Goal: Book appointment/travel/reservation

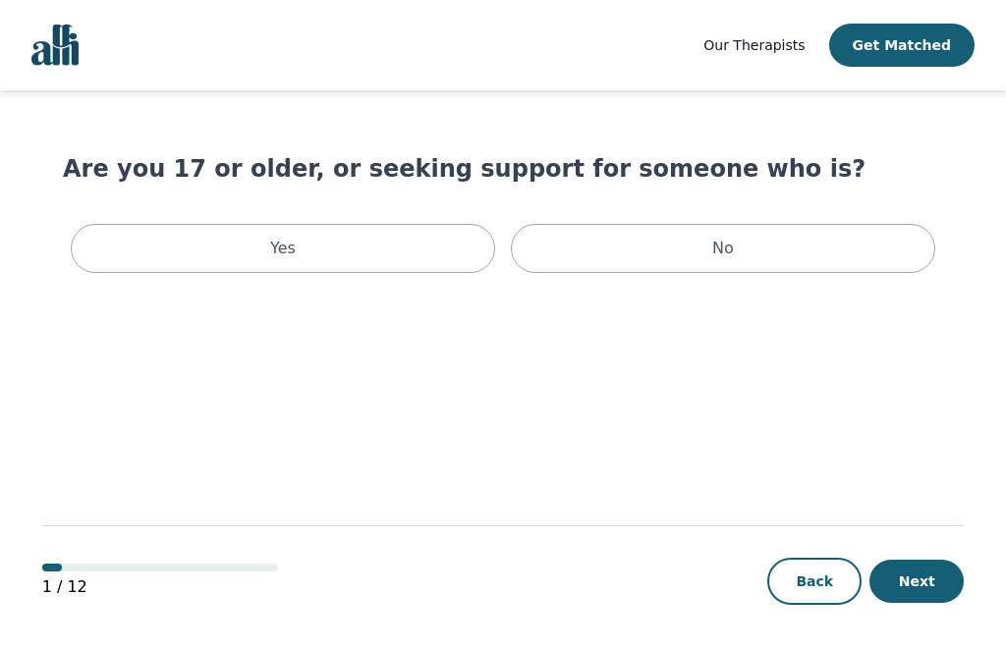
click at [405, 243] on div "Yes" at bounding box center [283, 248] width 424 height 49
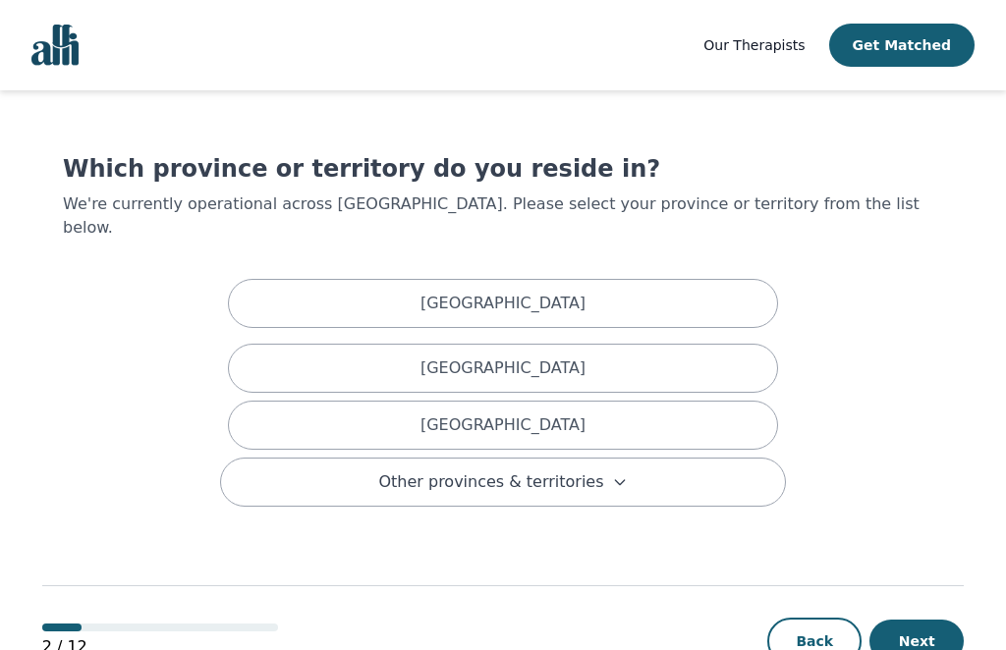
click at [620, 401] on div "[GEOGRAPHIC_DATA]" at bounding box center [503, 425] width 550 height 49
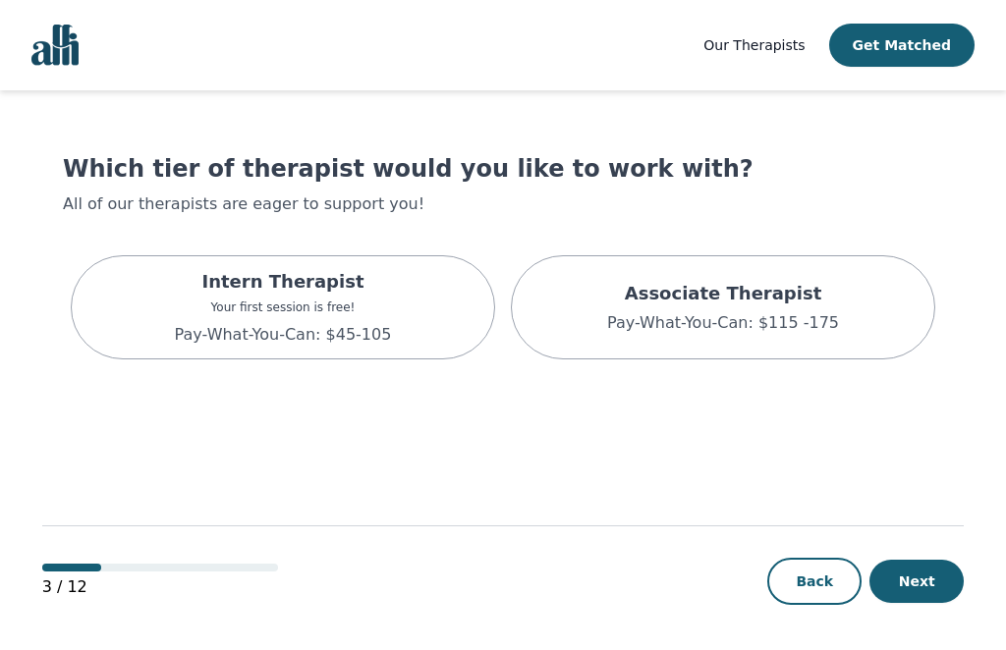
click at [440, 313] on div "Intern Therapist Your first session is free! Pay-What-You-Can: $45-105" at bounding box center [283, 307] width 424 height 104
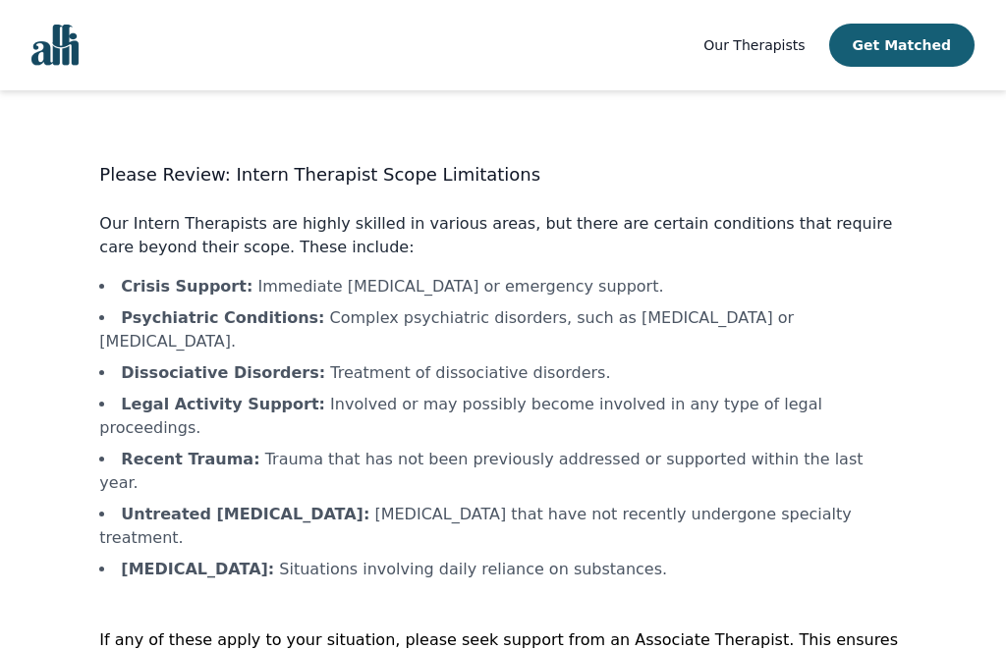
click at [911, 60] on button "Get Matched" at bounding box center [901, 45] width 145 height 43
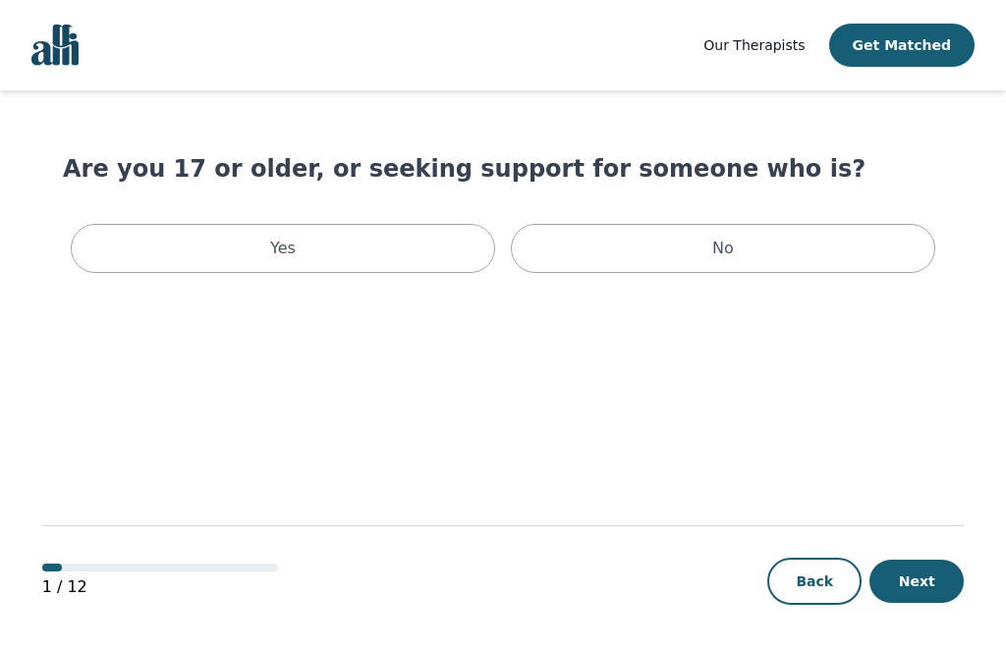
click at [395, 248] on div "Yes" at bounding box center [283, 248] width 424 height 49
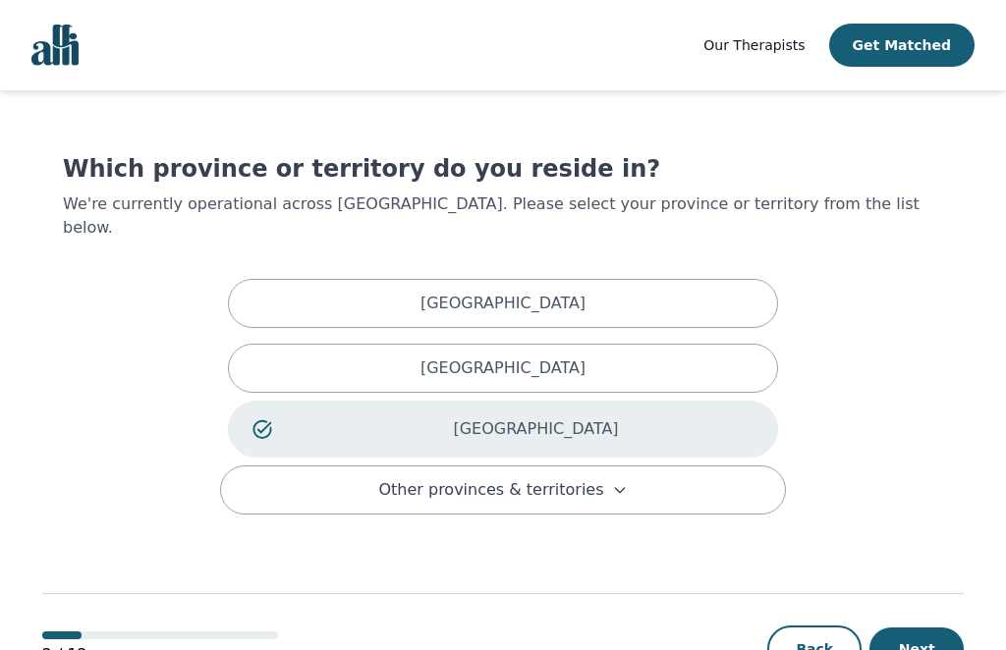
click at [691, 417] on p "[GEOGRAPHIC_DATA]" at bounding box center [535, 429] width 435 height 24
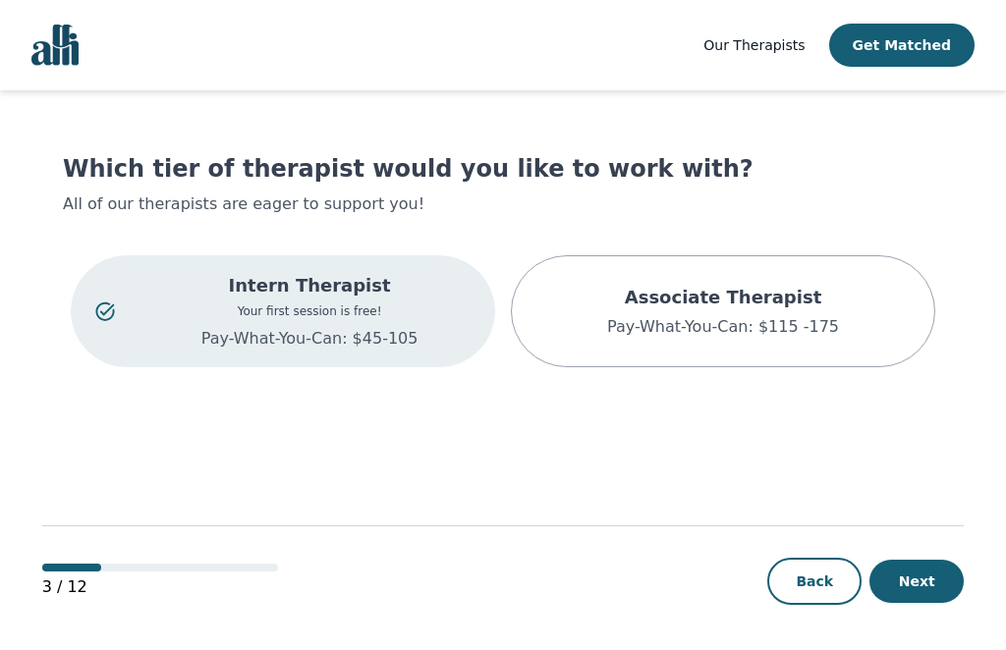
click at [403, 316] on p "Your first session is free!" at bounding box center [309, 312] width 322 height 16
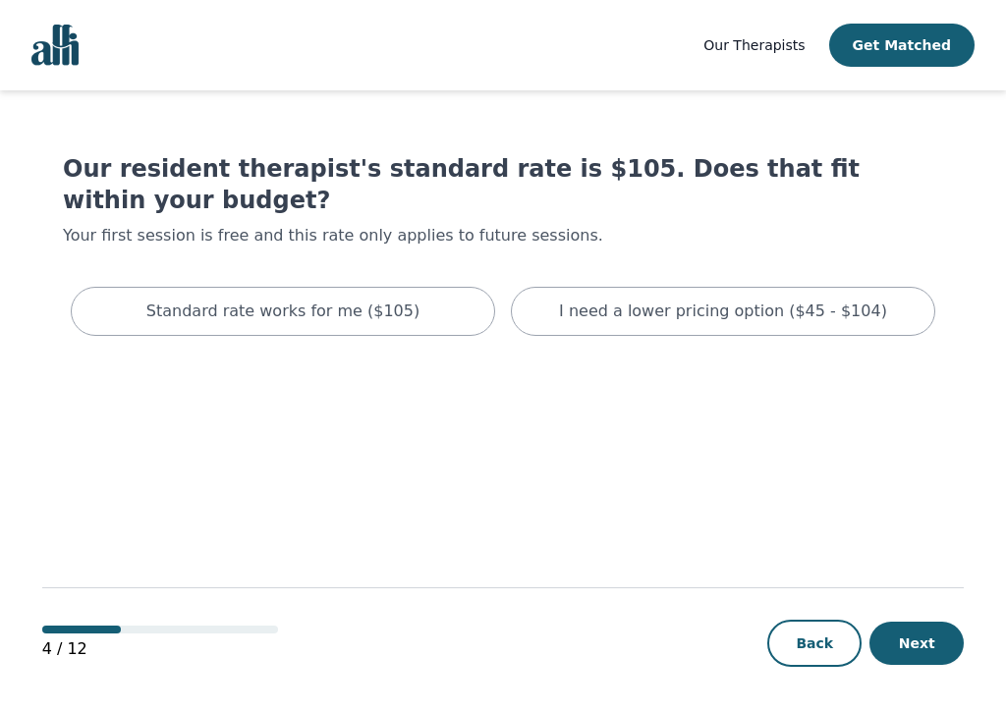
click at [777, 314] on p "I need a lower pricing option ($45 - $104)" at bounding box center [723, 312] width 328 height 24
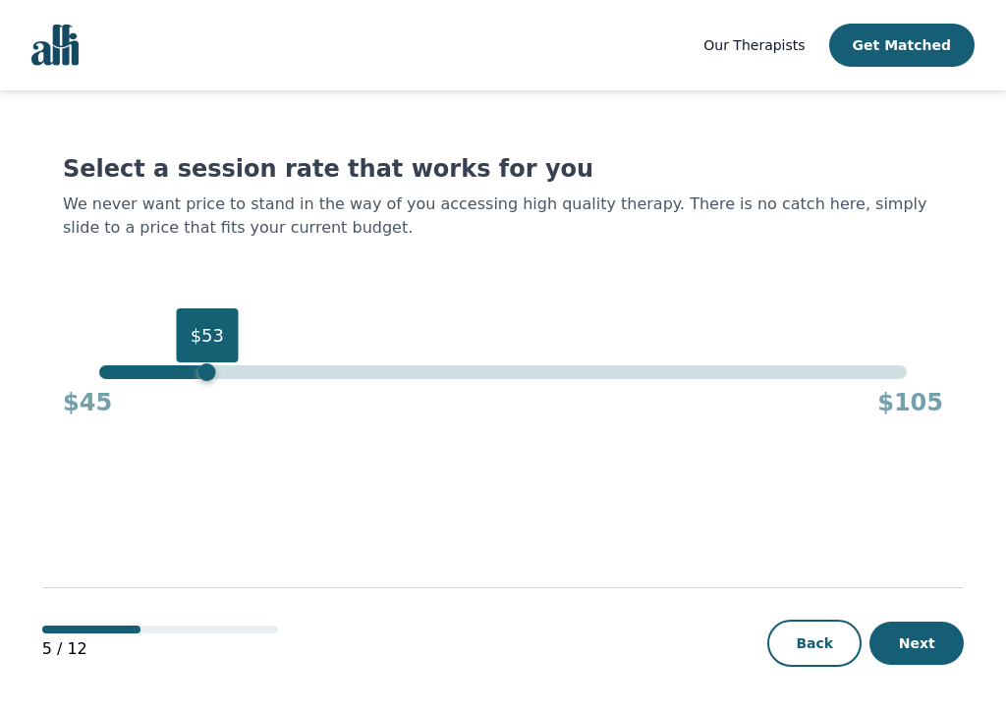
click at [932, 624] on button "Next" at bounding box center [916, 643] width 94 height 43
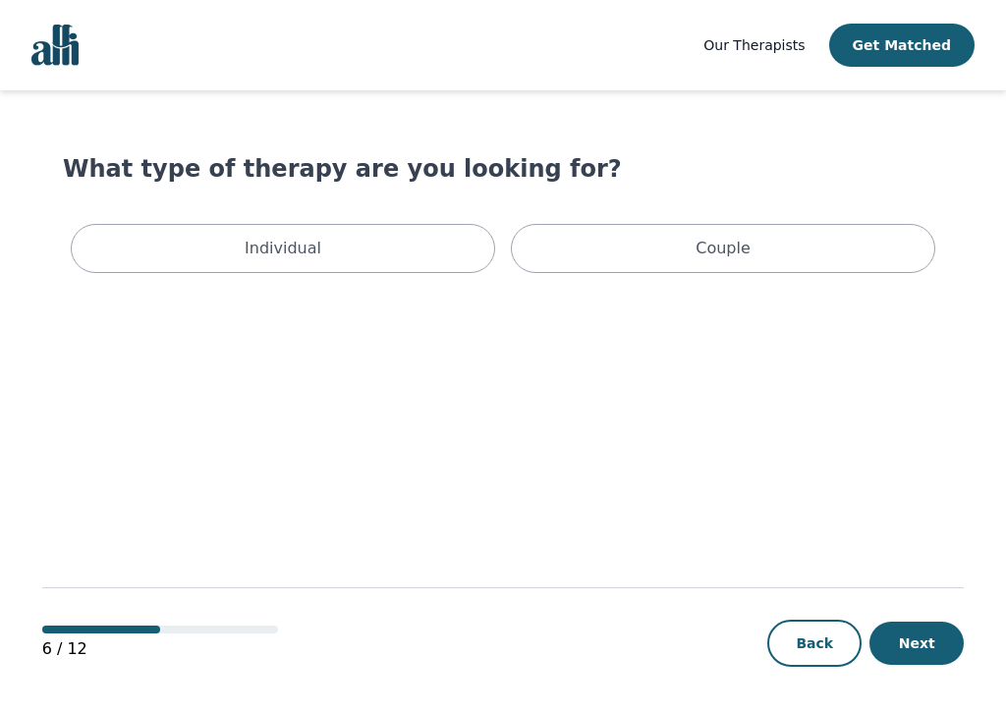
click at [319, 255] on div "Individual" at bounding box center [283, 248] width 424 height 49
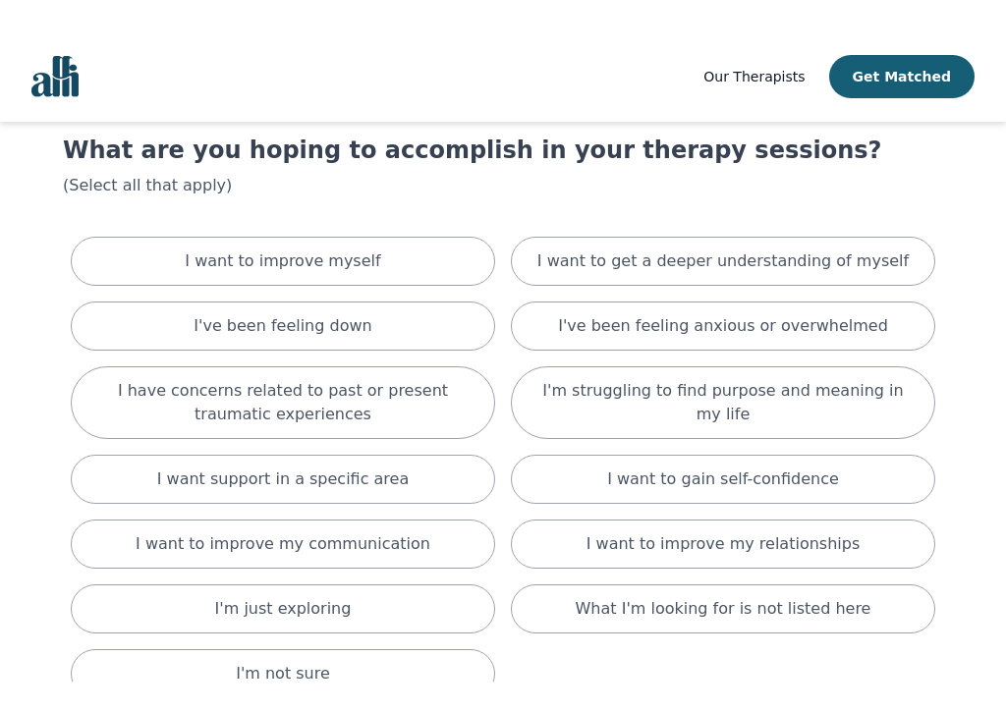
scroll to position [48, 0]
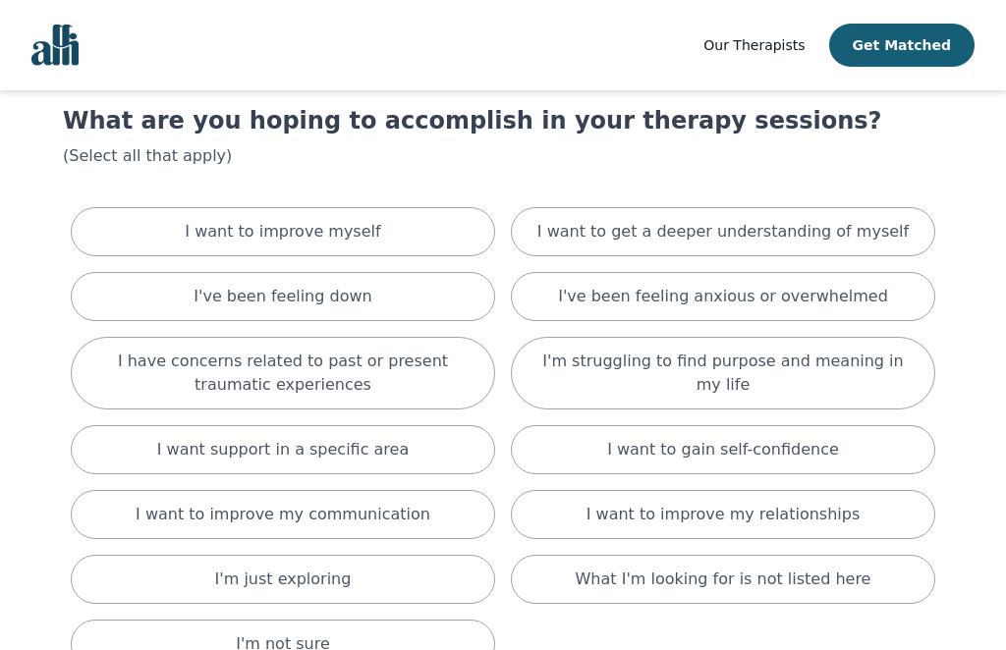
click at [421, 497] on div "I want to improve my communication" at bounding box center [283, 514] width 424 height 49
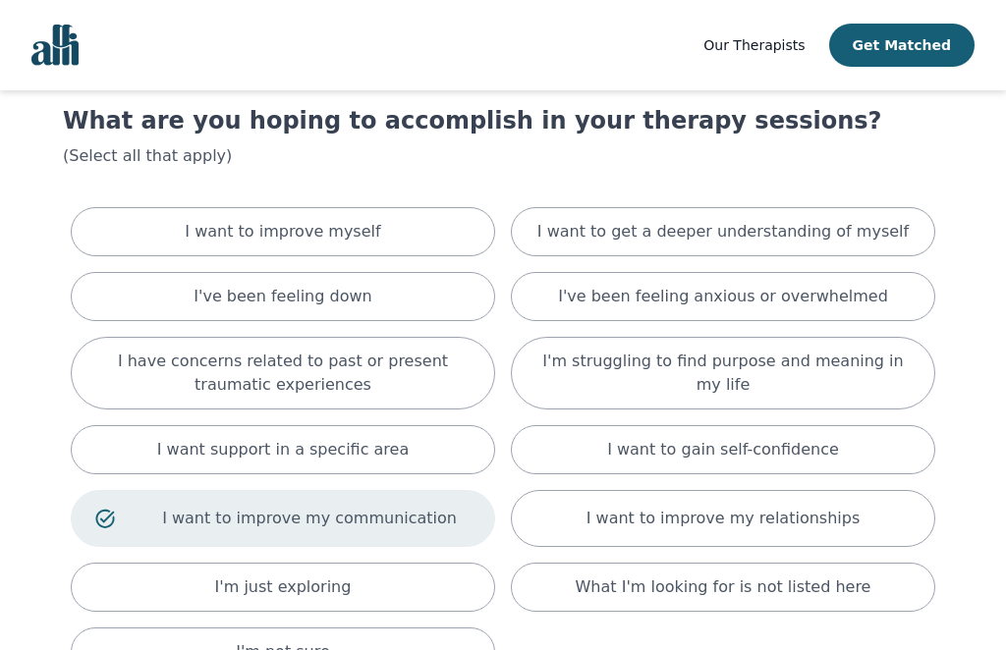
click at [445, 290] on div "I've been feeling down" at bounding box center [283, 296] width 424 height 49
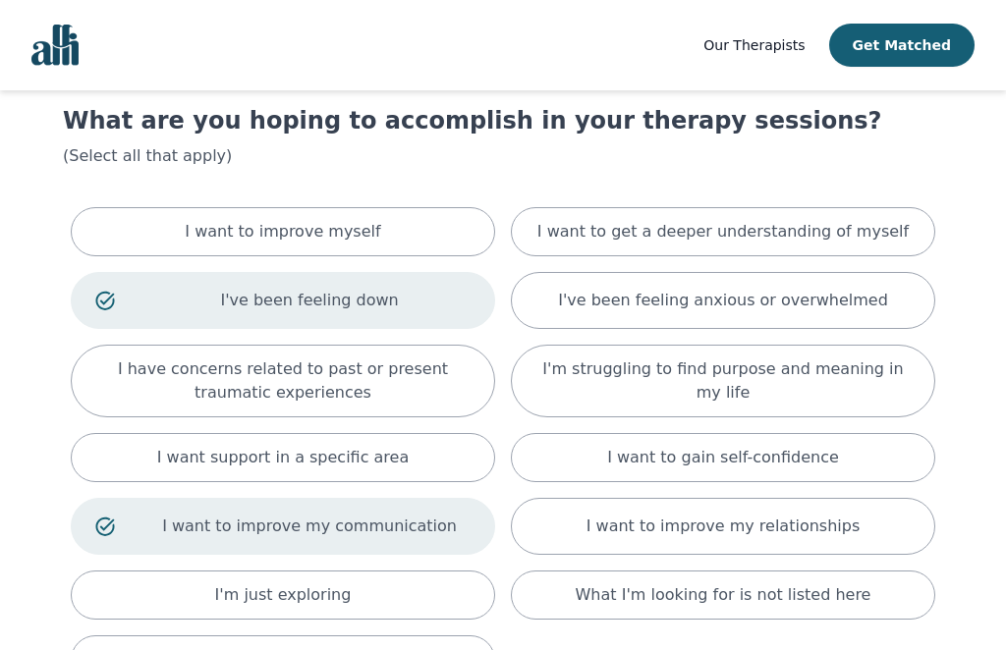
click at [409, 233] on div "I want to improve myself" at bounding box center [283, 231] width 424 height 49
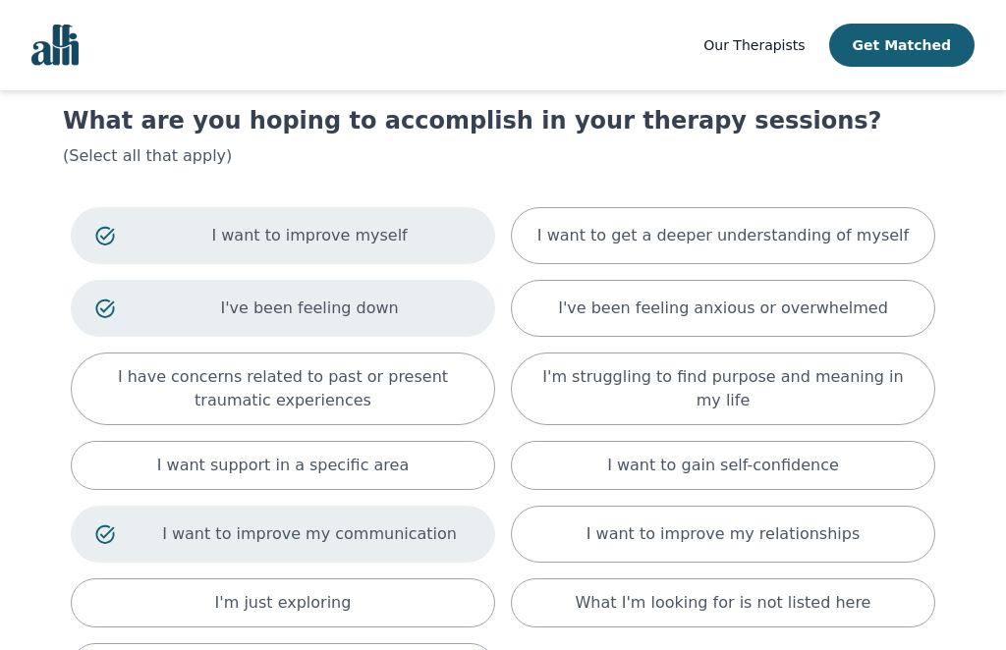
click at [895, 313] on div "I've been feeling anxious or overwhelmed" at bounding box center [723, 308] width 424 height 57
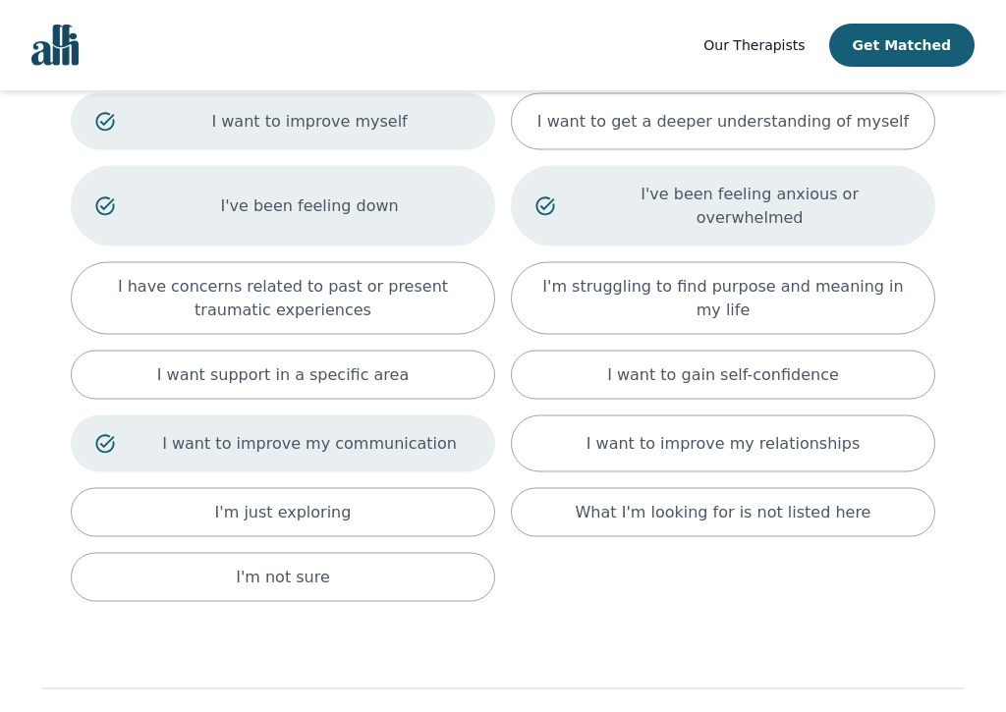
scroll to position [163, 0]
click at [898, 350] on div "I want to gain self-confidence" at bounding box center [723, 374] width 424 height 49
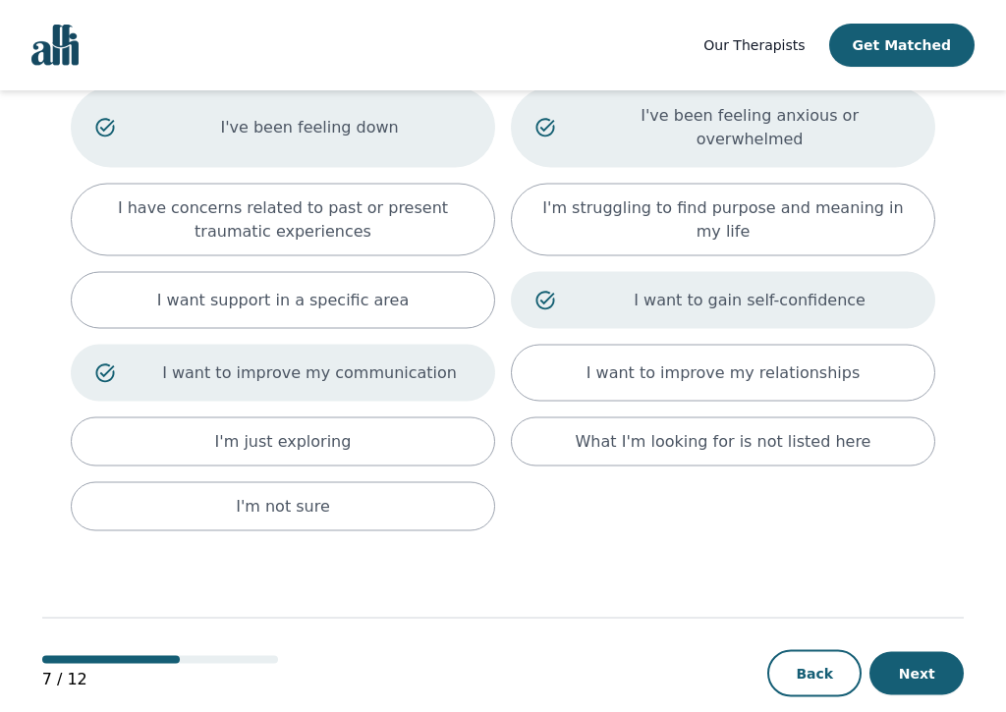
scroll to position [249, 0]
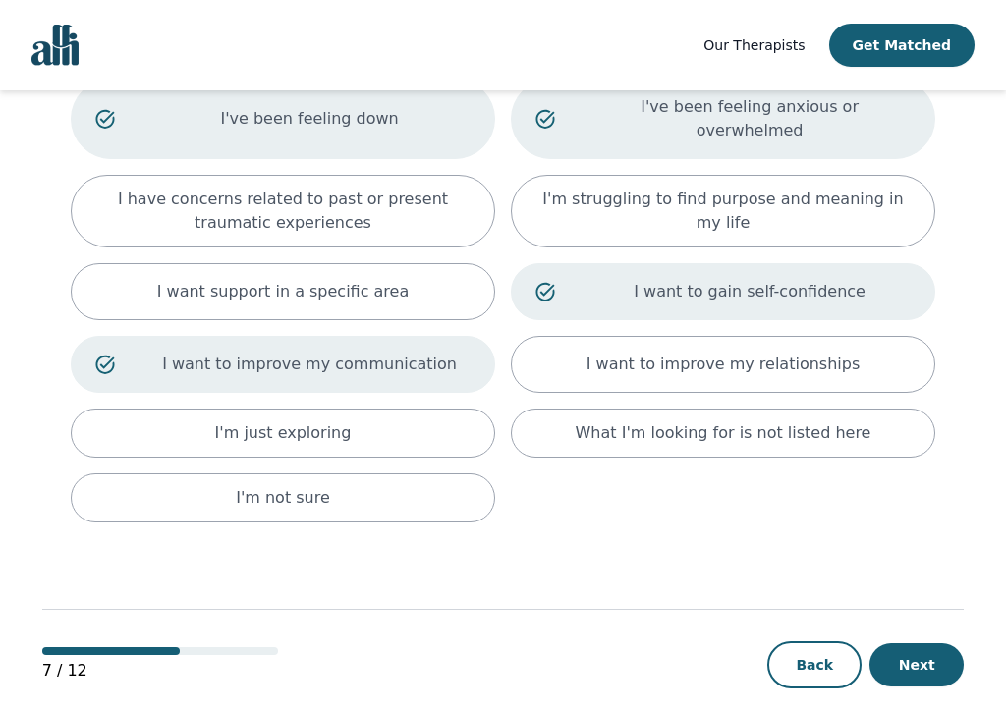
click at [929, 644] on button "Next" at bounding box center [916, 664] width 94 height 43
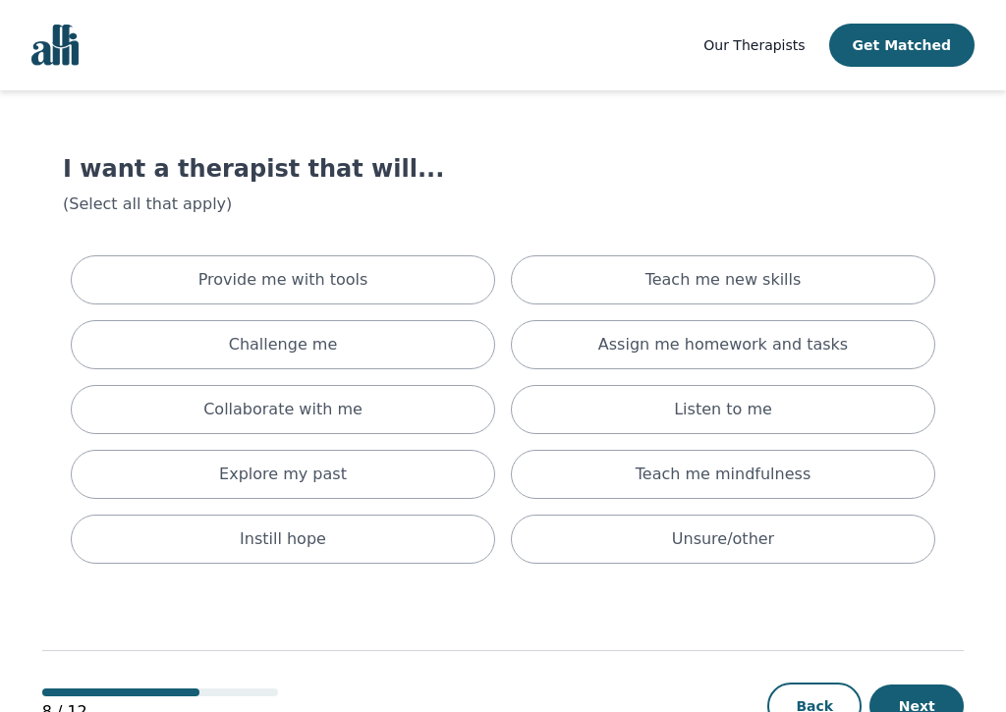
click at [837, 469] on div "Teach me mindfulness" at bounding box center [723, 474] width 424 height 49
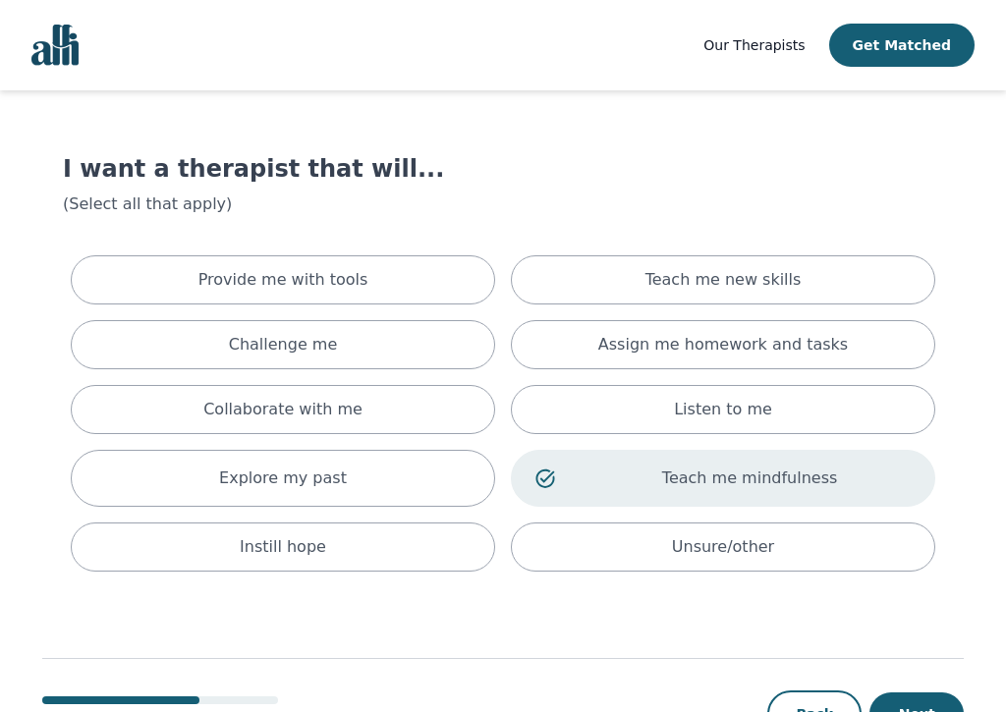
click at [458, 271] on div "Provide me with tools" at bounding box center [283, 279] width 424 height 49
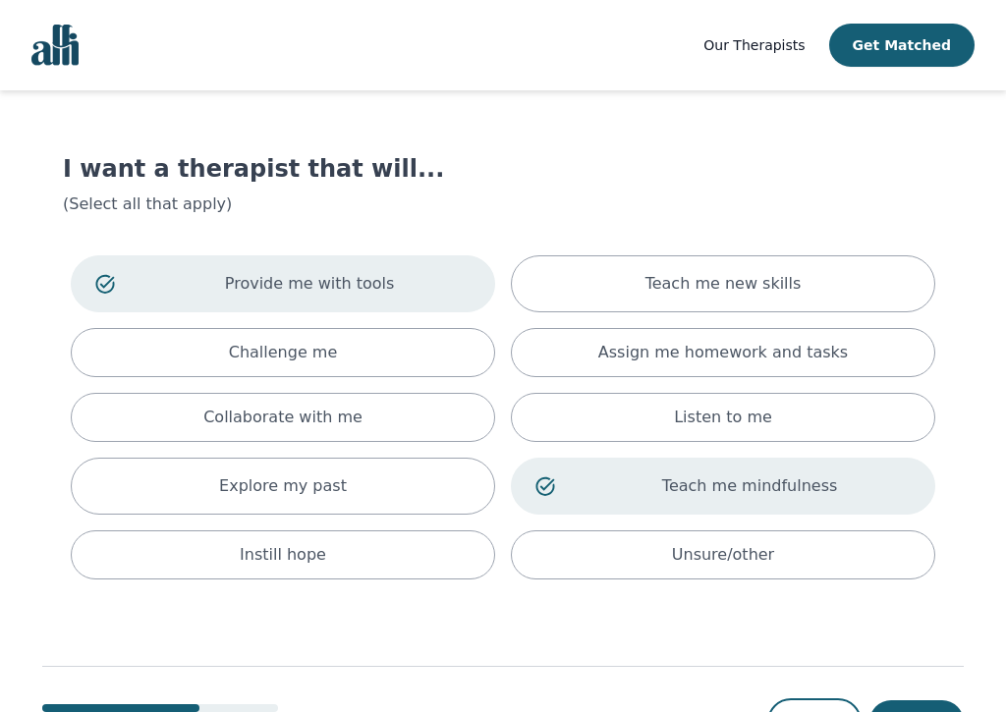
click at [455, 415] on div "Collaborate with me" at bounding box center [283, 417] width 424 height 49
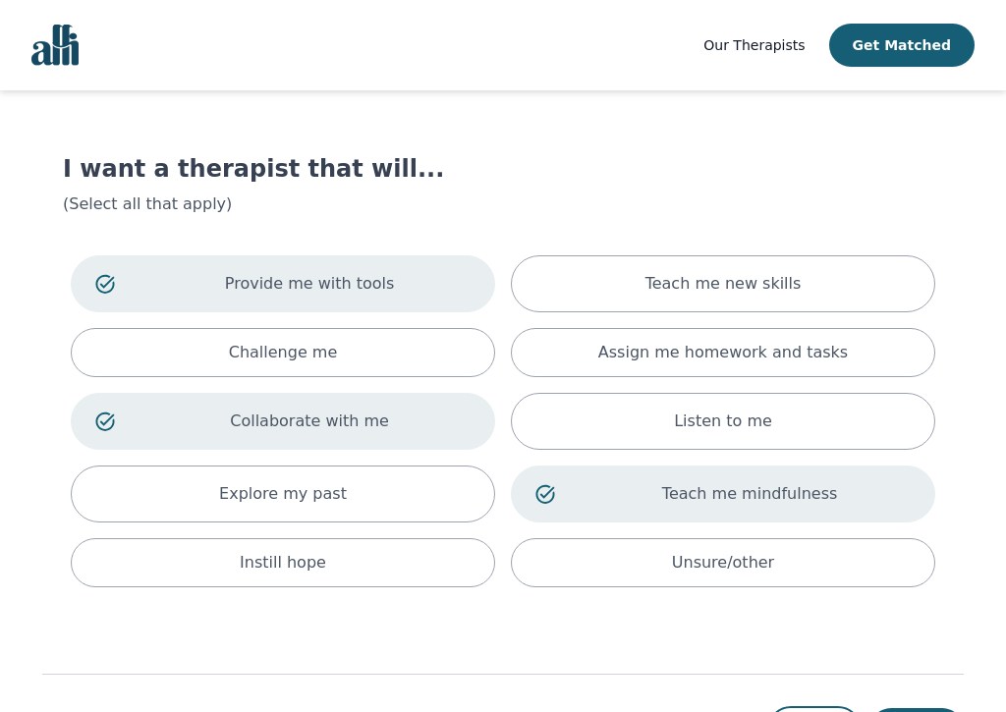
click at [447, 505] on div "Explore my past" at bounding box center [283, 494] width 424 height 57
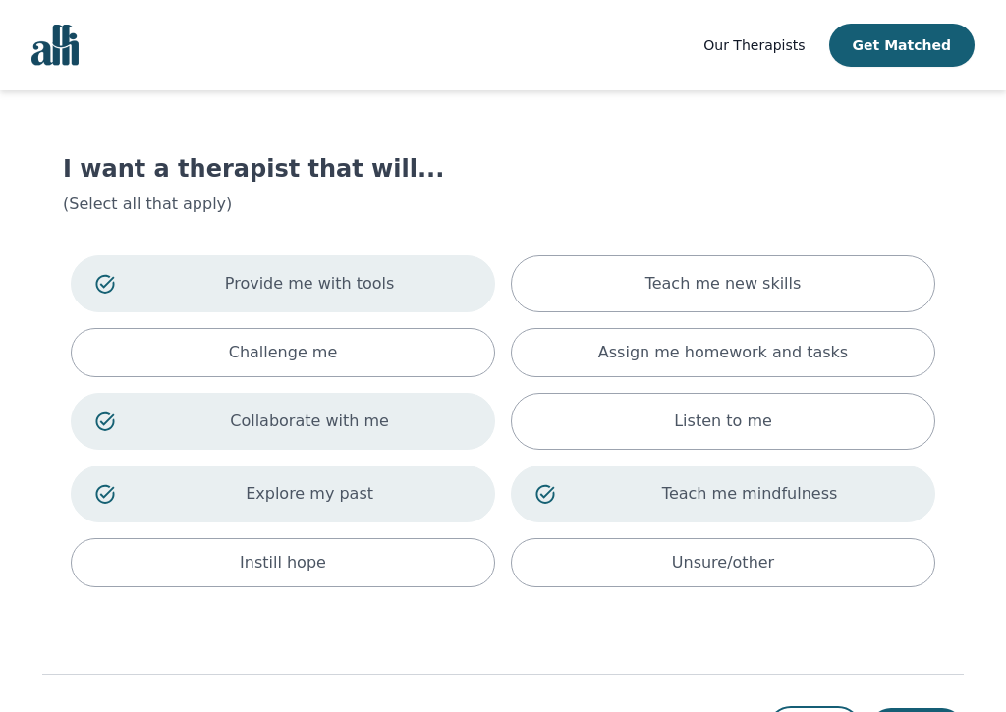
click at [441, 554] on div "Instill hope" at bounding box center [283, 562] width 424 height 49
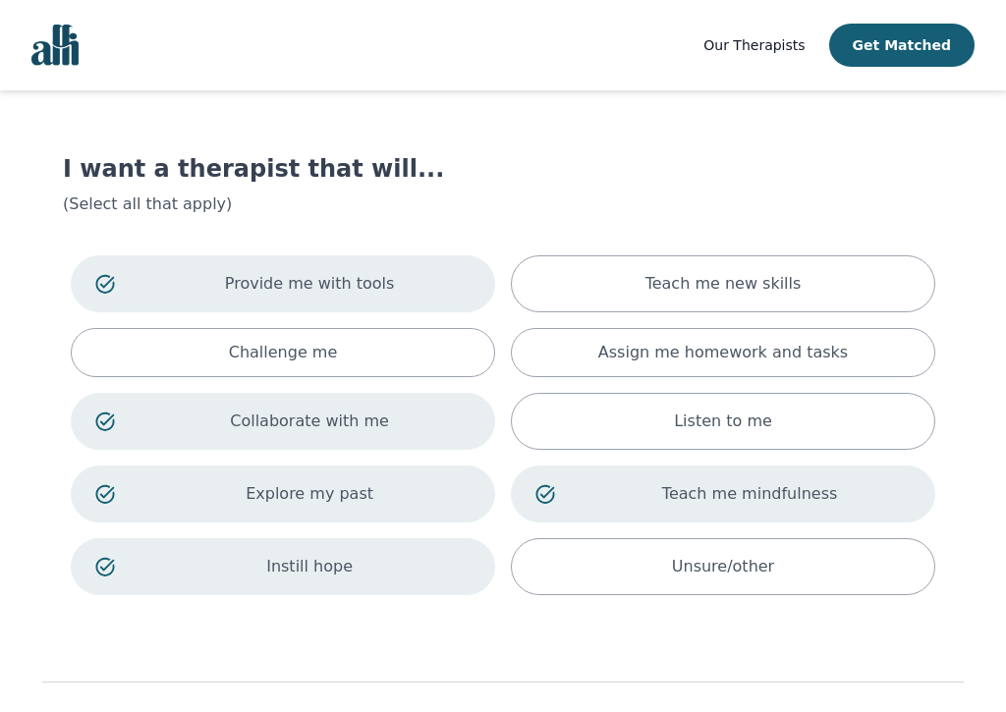
click at [870, 287] on div "Teach me new skills" at bounding box center [723, 283] width 424 height 57
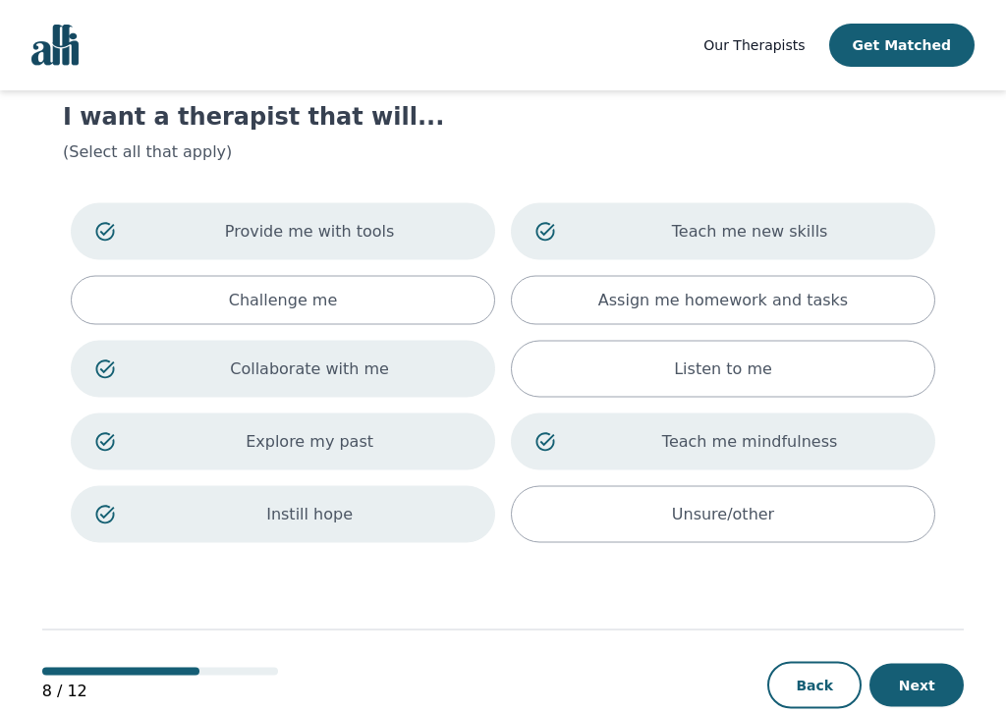
scroll to position [96, 0]
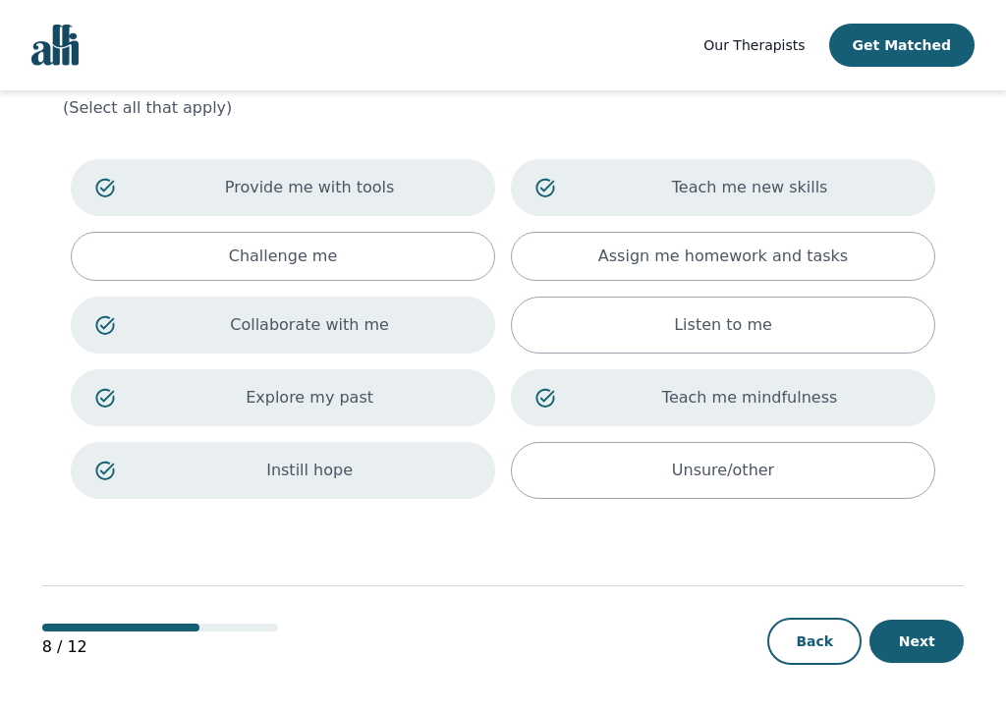
click at [925, 640] on button "Next" at bounding box center [916, 641] width 94 height 43
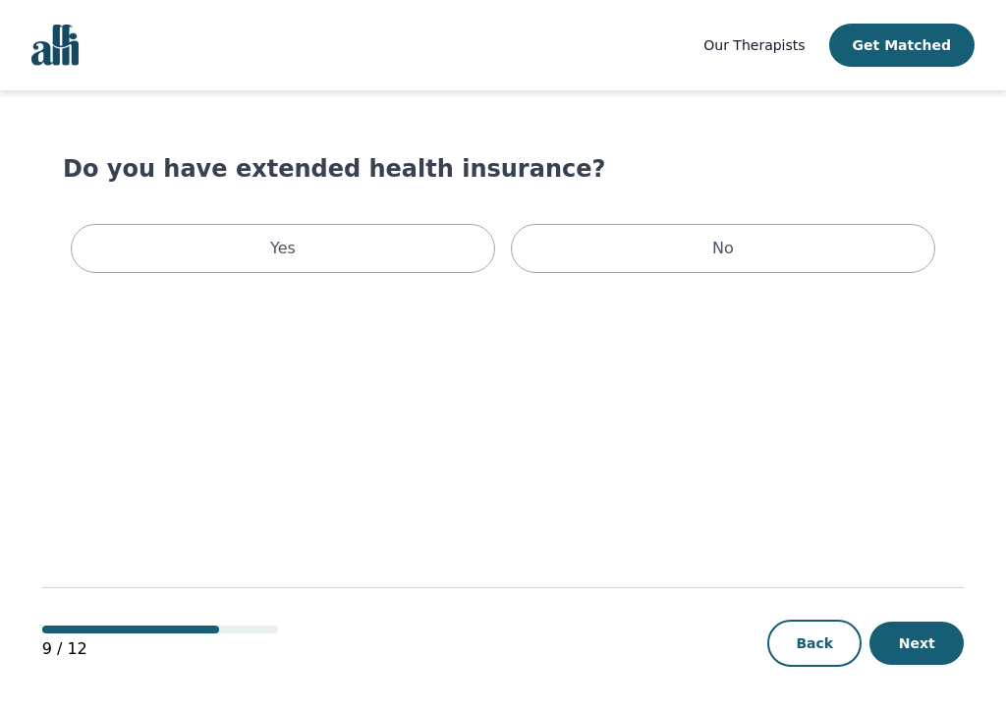
click at [813, 256] on div "No" at bounding box center [723, 248] width 424 height 49
